Goal: Information Seeking & Learning: Learn about a topic

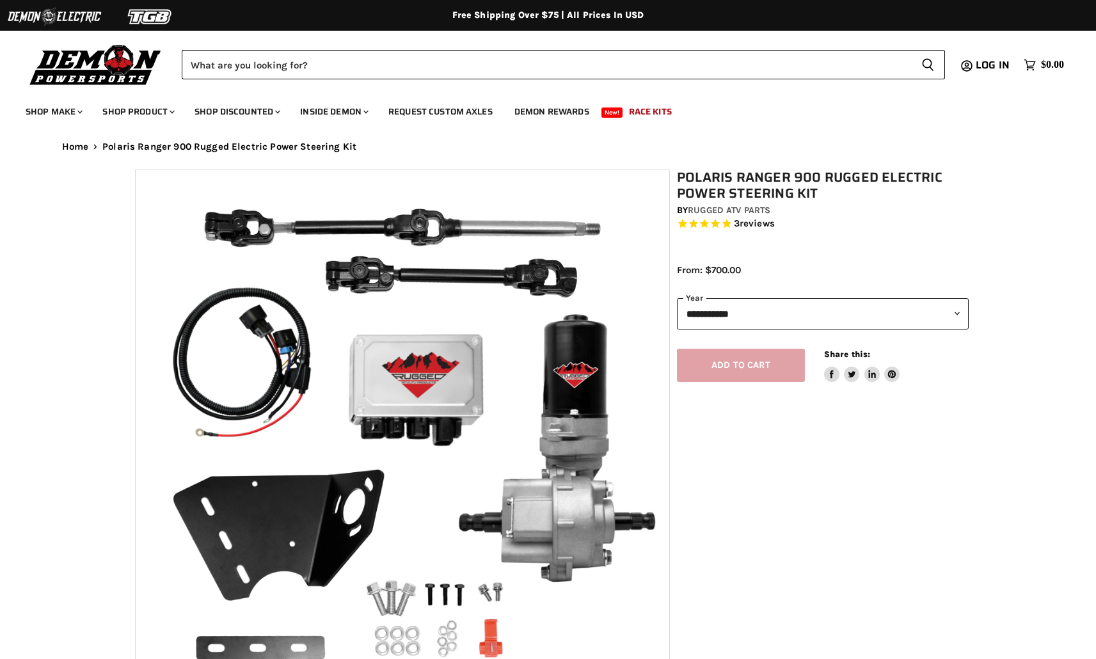
select select "******"
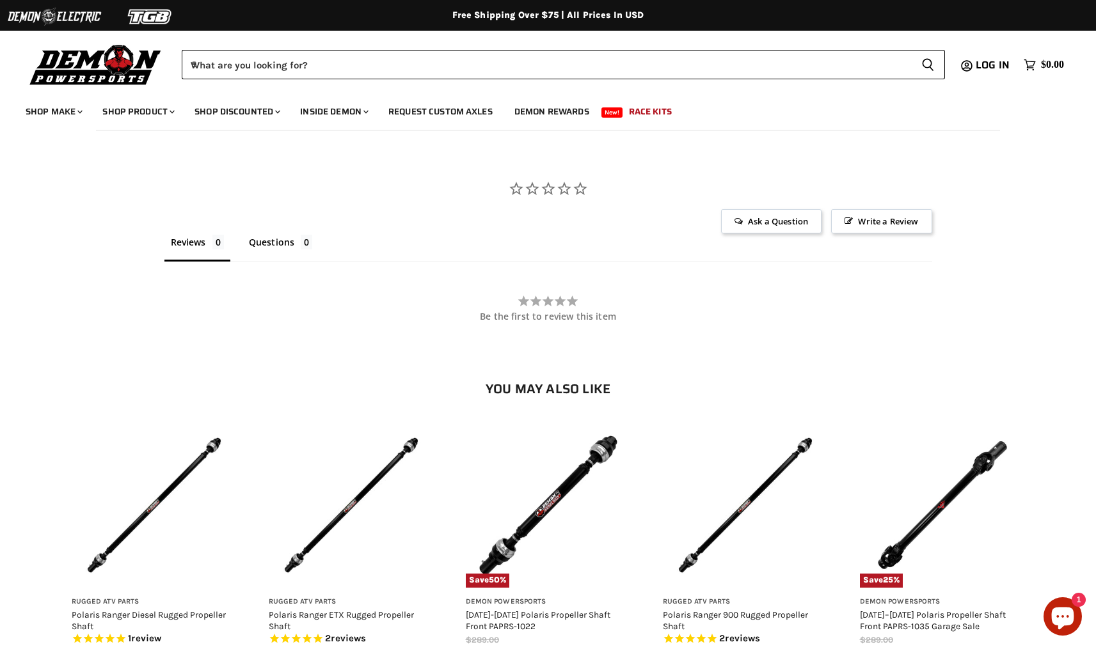
scroll to position [1073, 0]
